Goal: Task Accomplishment & Management: Use online tool/utility

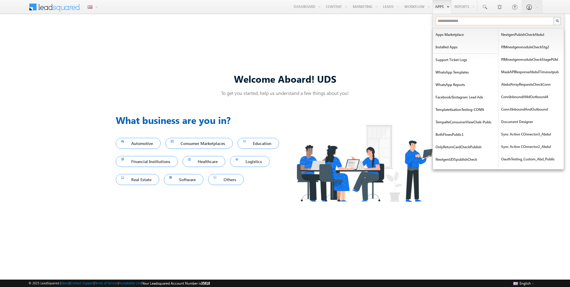
click at [449, 20] on input "text" at bounding box center [495, 21] width 118 height 8
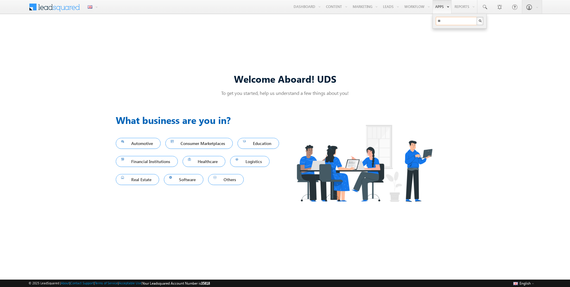
type input "*"
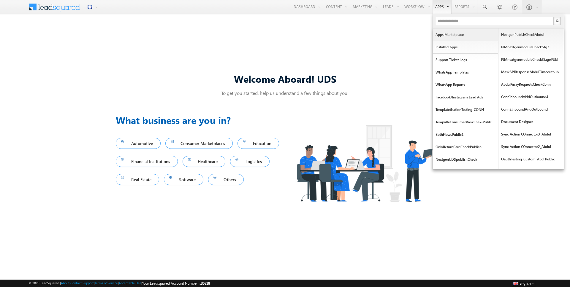
click at [459, 36] on link "Apps Marketplace" at bounding box center [465, 34] width 65 height 12
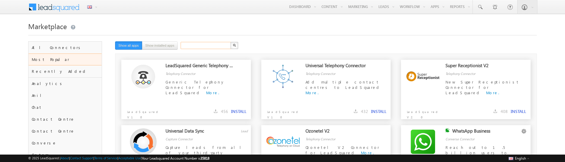
click at [200, 45] on input "text" at bounding box center [206, 45] width 51 height 7
type input "******"
click at [231, 42] on button "button" at bounding box center [235, 45] width 8 height 7
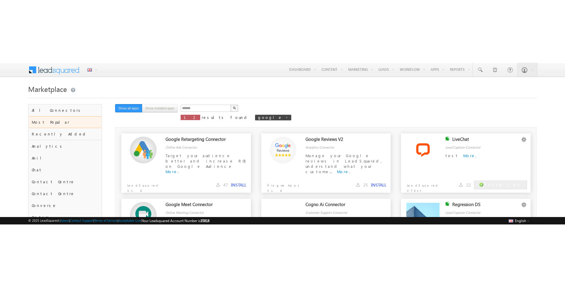
scroll to position [24, 0]
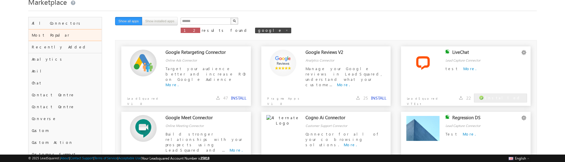
click at [379, 96] on button "INSTALL" at bounding box center [378, 97] width 15 height 5
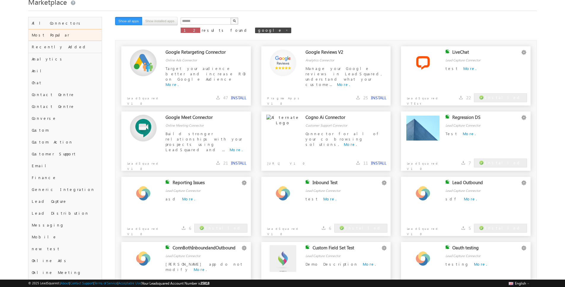
click at [380, 34] on div "****** X 12 results found google Show all apps Show installed apps" at bounding box center [290, 27] width 350 height 20
click at [374, 41] on div "Google Retargeting Connector Online Ads Connector Target your audience better a…" at bounding box center [326, 176] width 422 height 272
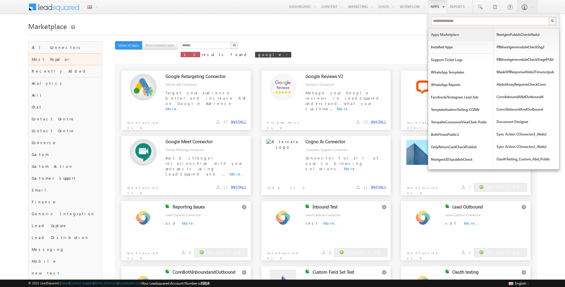
click at [436, 19] on input "text" at bounding box center [490, 21] width 118 height 8
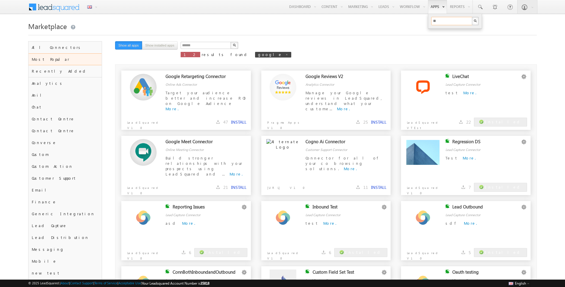
type input "*"
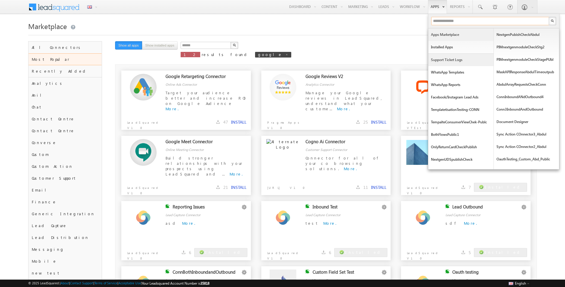
type input "*"
